Goal: Transaction & Acquisition: Subscribe to service/newsletter

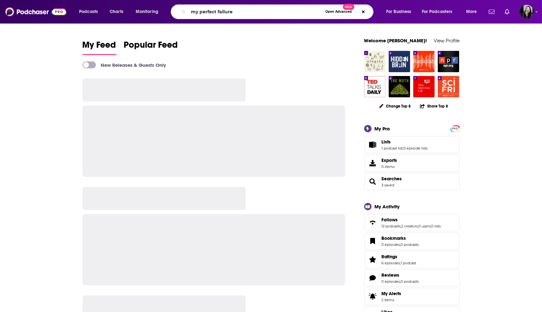
type input "my perfect failure"
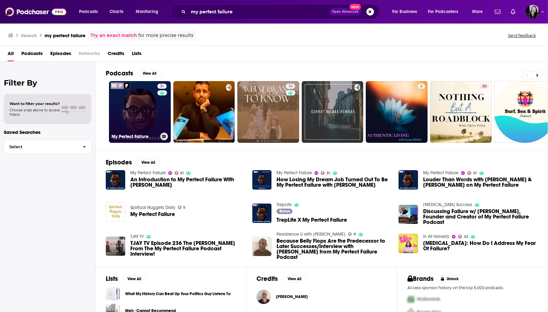
click at [122, 101] on link "31 My Perfect Failure" at bounding box center [140, 112] width 62 height 62
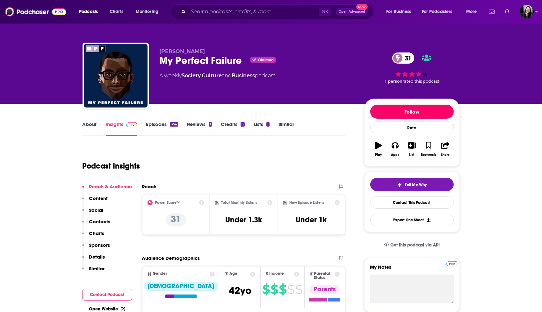
click at [378, 105] on button "Follow" at bounding box center [411, 112] width 83 height 14
